Goal: Find contact information: Find contact information

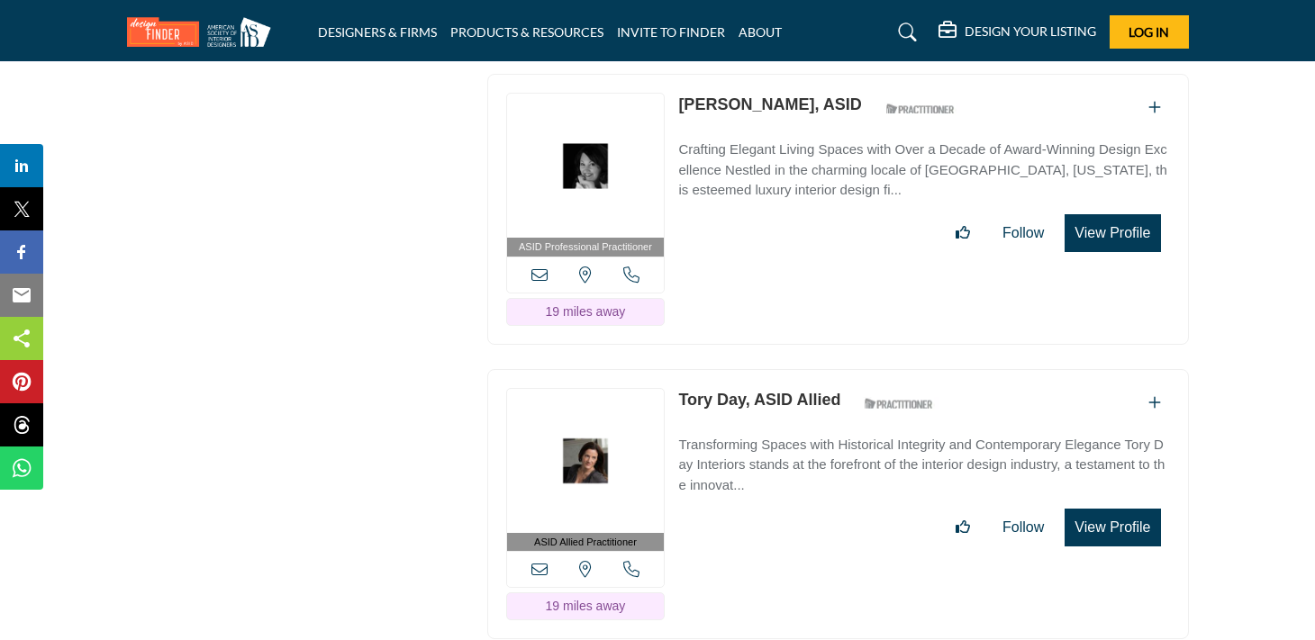
scroll to position [35986, 0]
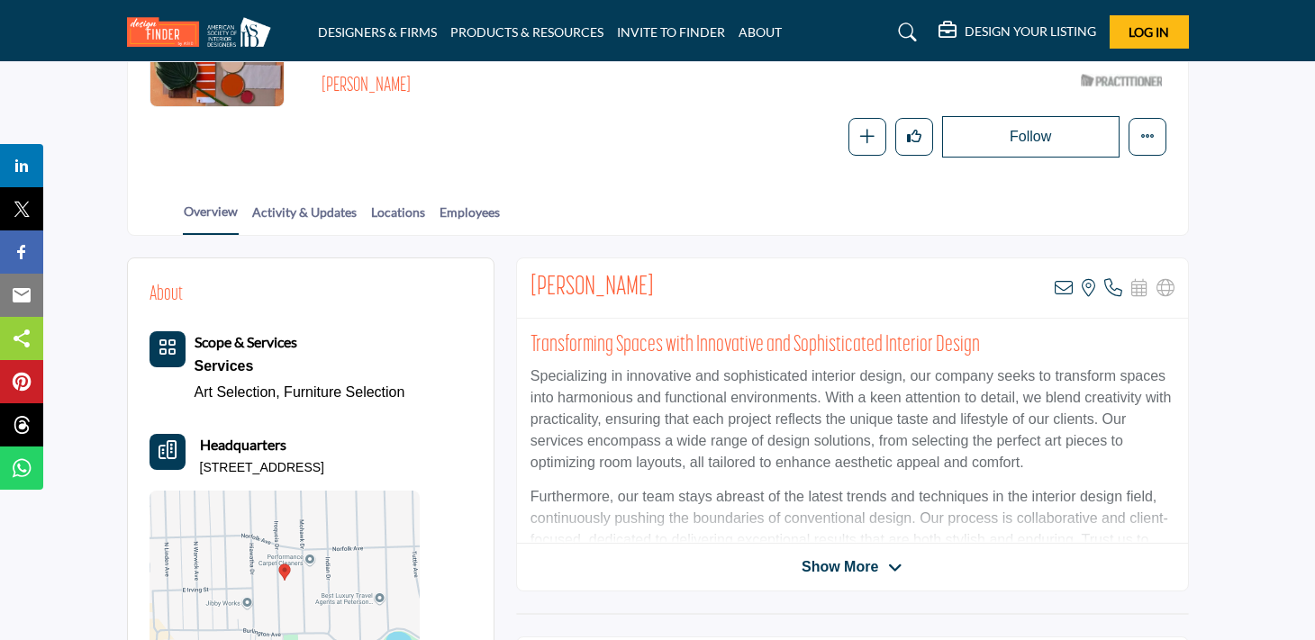
scroll to position [257, 0]
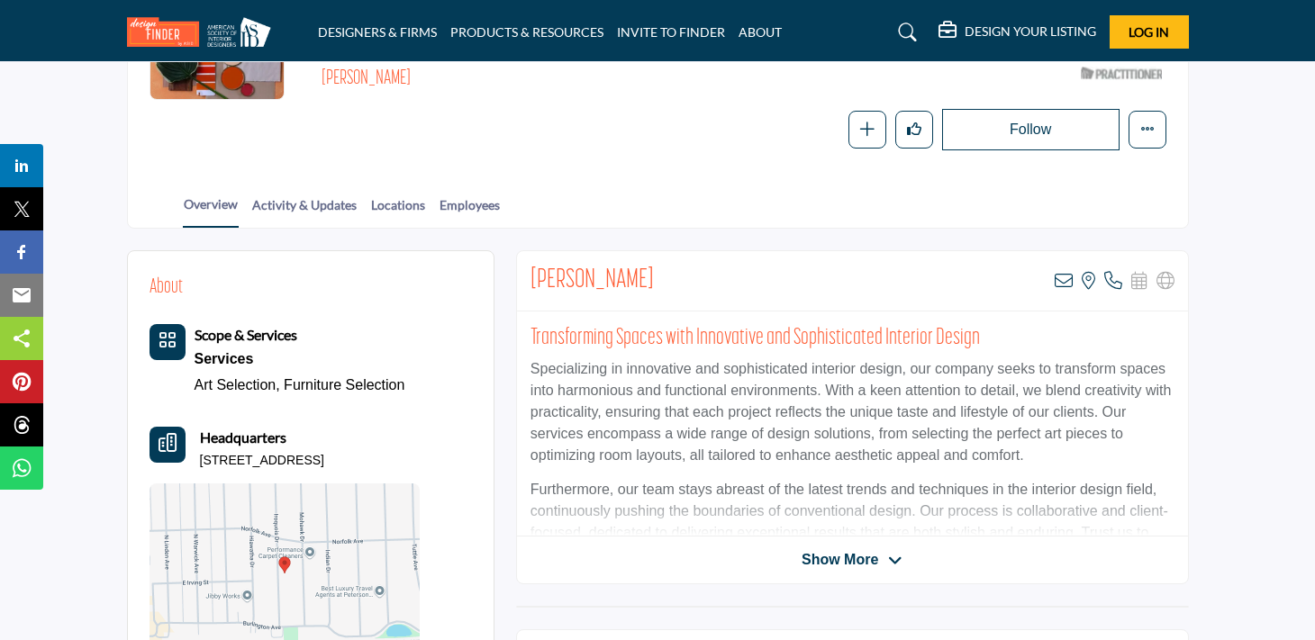
click at [889, 553] on icon at bounding box center [895, 561] width 14 height 16
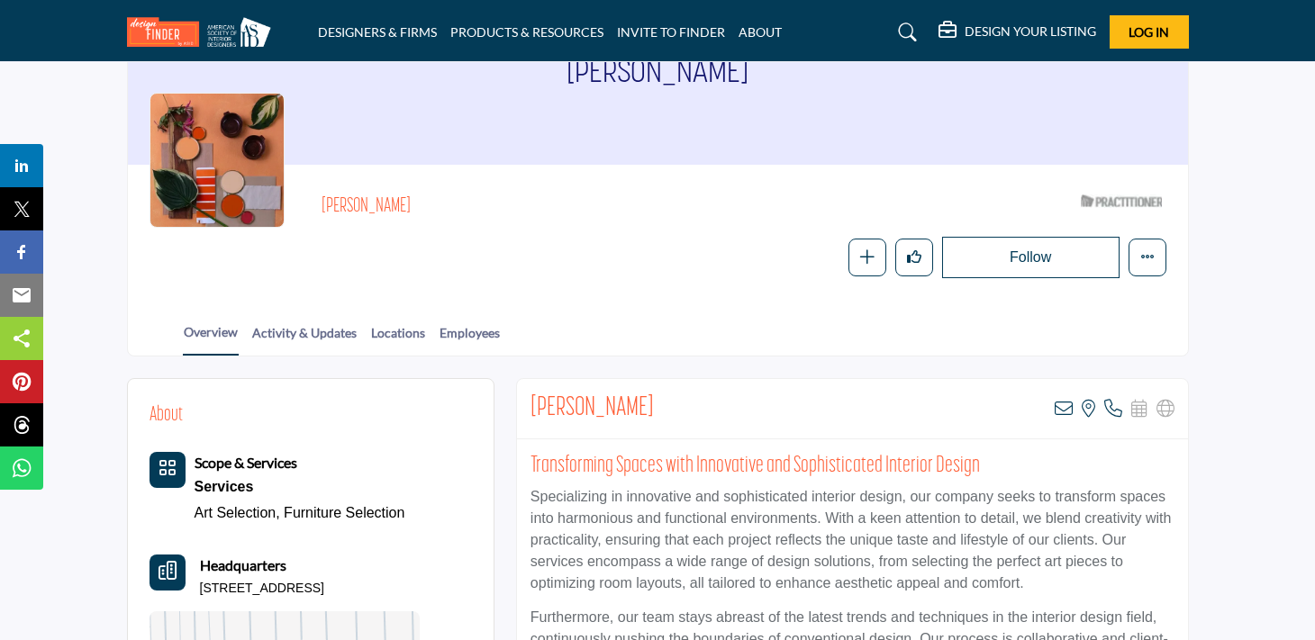
scroll to position [131, 0]
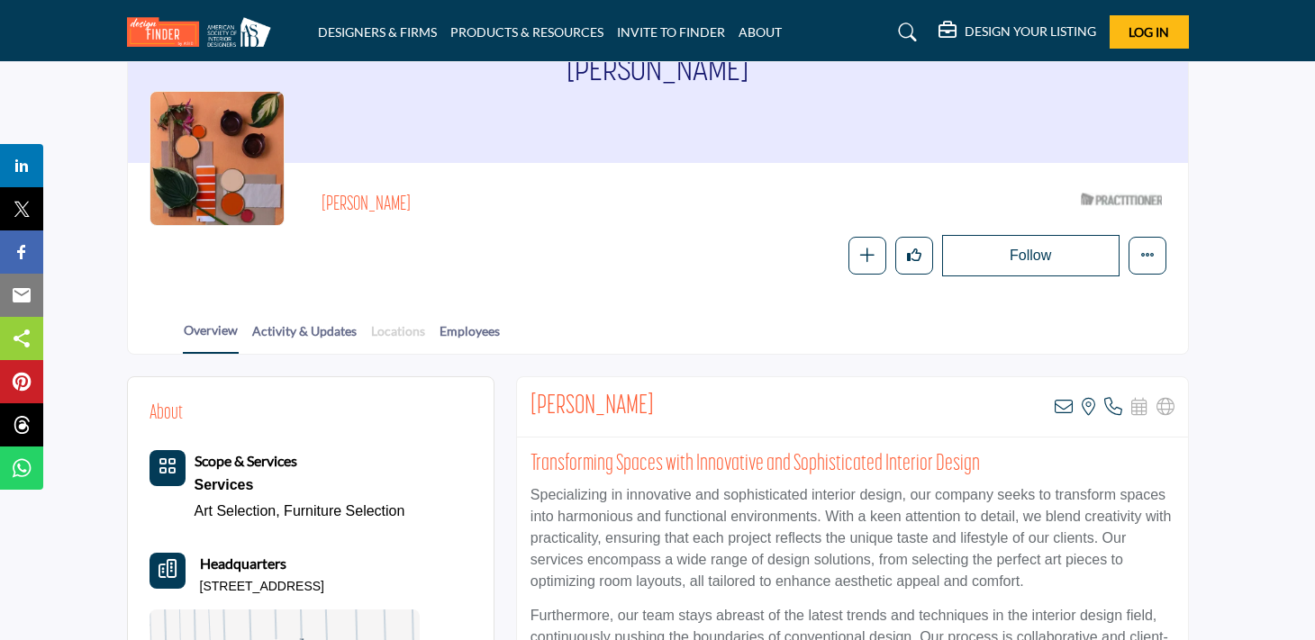
click at [376, 326] on link "Locations" at bounding box center [398, 338] width 56 height 32
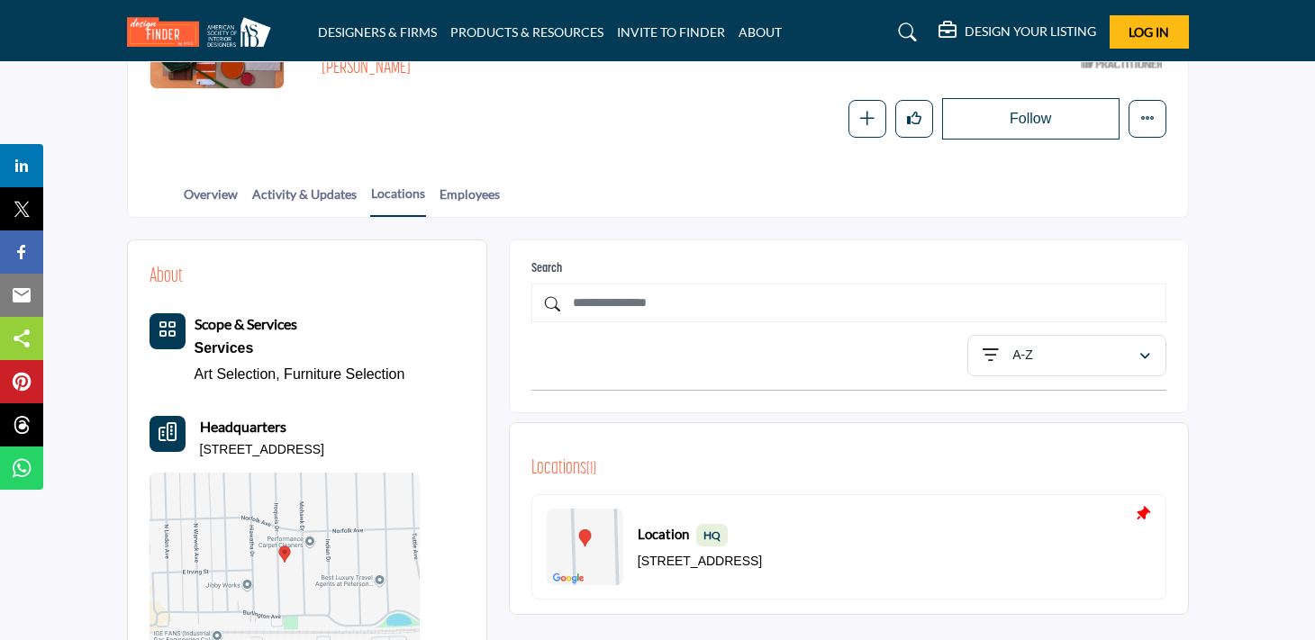
scroll to position [263, 0]
